Goal: Task Accomplishment & Management: Manage account settings

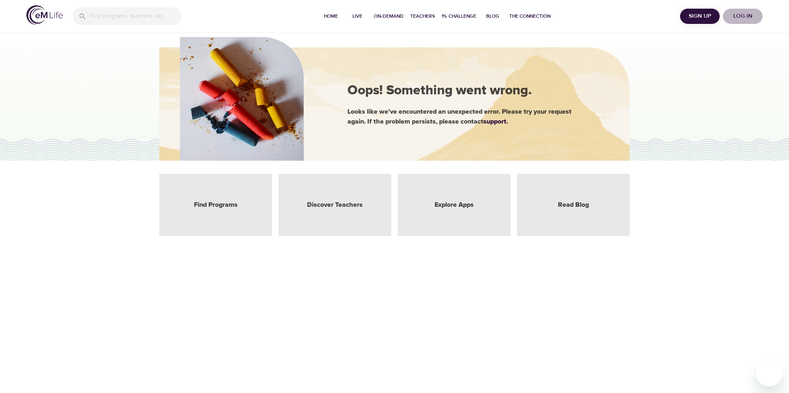
click at [738, 14] on span "Log in" at bounding box center [742, 16] width 33 height 10
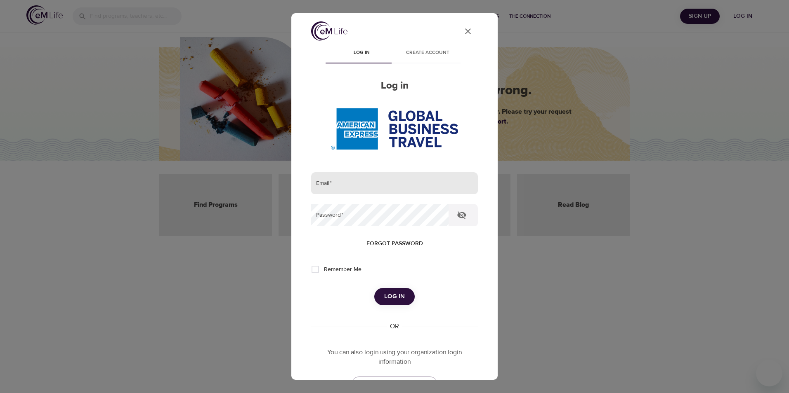
click at [364, 187] on input "email" at bounding box center [394, 183] width 167 height 22
type input "[PERSON_NAME][EMAIL_ADDRESS][PERSON_NAME][DOMAIN_NAME]"
click at [384, 292] on span "Log in" at bounding box center [394, 297] width 21 height 11
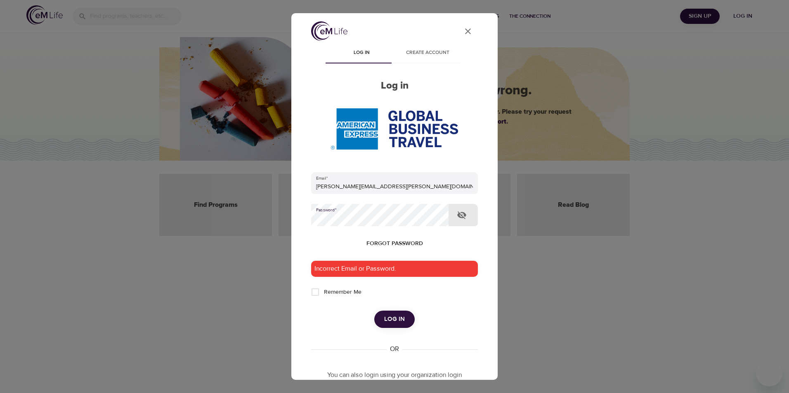
click at [391, 320] on span "Log in" at bounding box center [394, 319] width 21 height 11
drag, startPoint x: 407, startPoint y: 187, endPoint x: 180, endPoint y: 181, distance: 226.5
click at [266, 186] on div "User Profile Log in Create account Log in Email   * [PERSON_NAME][EMAIL_ADDRESS…" at bounding box center [394, 196] width 789 height 393
type input "[PERSON_NAME][EMAIL_ADDRESS][PERSON_NAME][DOMAIN_NAME]"
click at [374, 311] on button "Log in" at bounding box center [394, 319] width 40 height 17
